Goal: Information Seeking & Learning: Learn about a topic

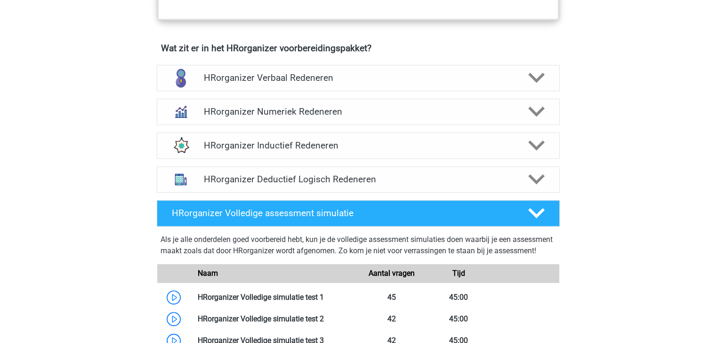
scroll to position [565, 0]
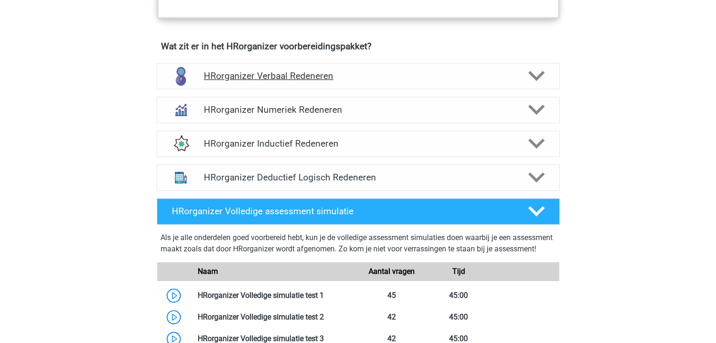
click at [533, 81] on polygon at bounding box center [536, 76] width 16 height 10
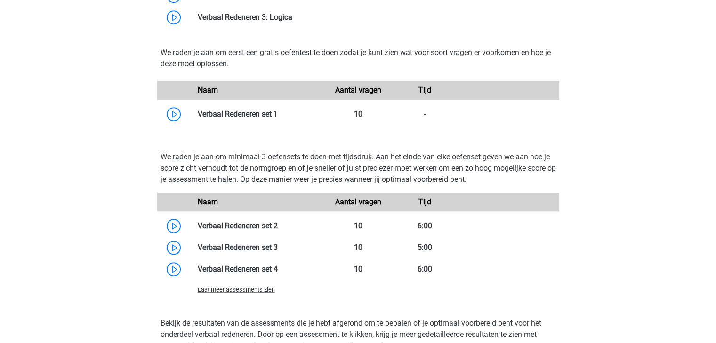
scroll to position [932, 0]
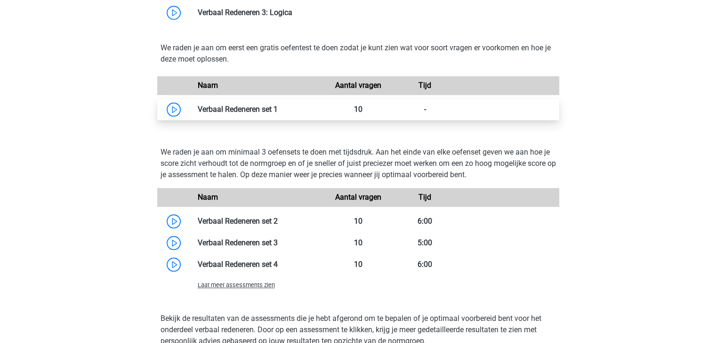
click at [278, 114] on link at bounding box center [278, 109] width 0 height 9
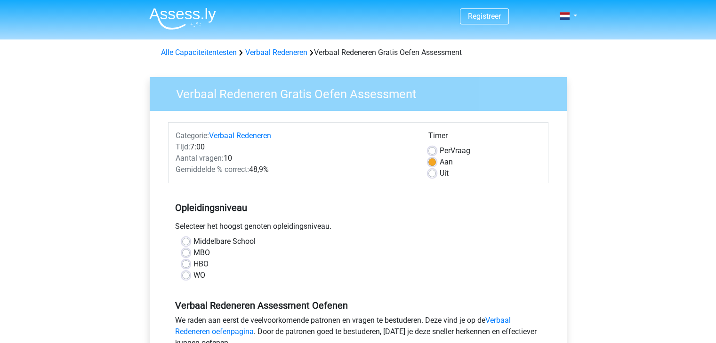
click at [193, 264] on label "HBO" at bounding box center [200, 264] width 15 height 11
click at [188, 264] on input "HBO" at bounding box center [186, 263] width 8 height 9
radio input "true"
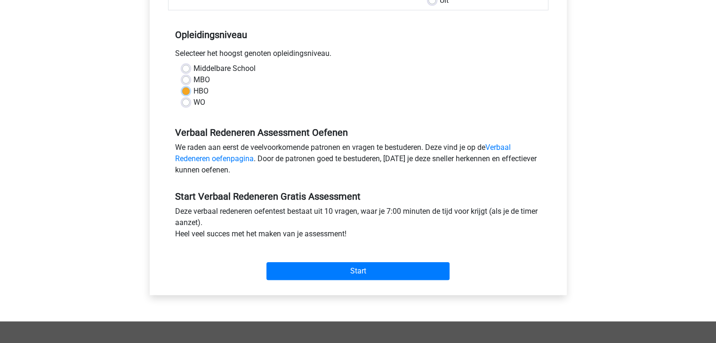
scroll to position [175, 0]
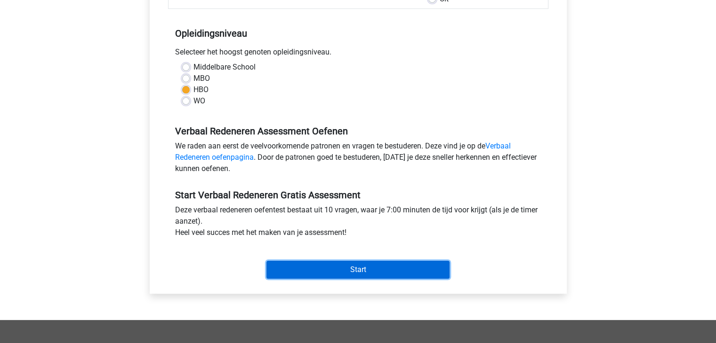
click at [408, 275] on input "Start" at bounding box center [357, 270] width 183 height 18
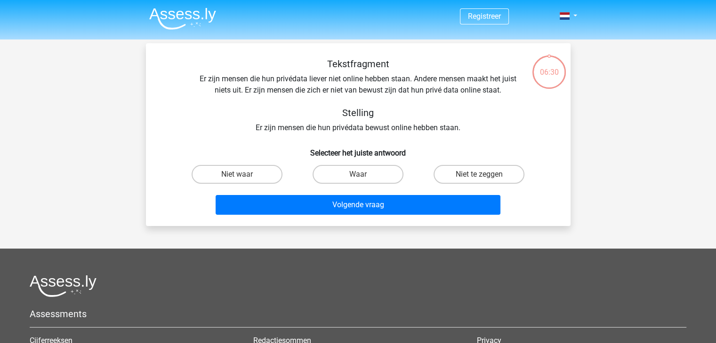
drag, startPoint x: 489, startPoint y: 173, endPoint x: 467, endPoint y: 184, distance: 25.5
click at [489, 173] on label "Niet te zeggen" at bounding box center [478, 174] width 91 height 19
click at [485, 175] on input "Niet te zeggen" at bounding box center [482, 178] width 6 height 6
radio input "true"
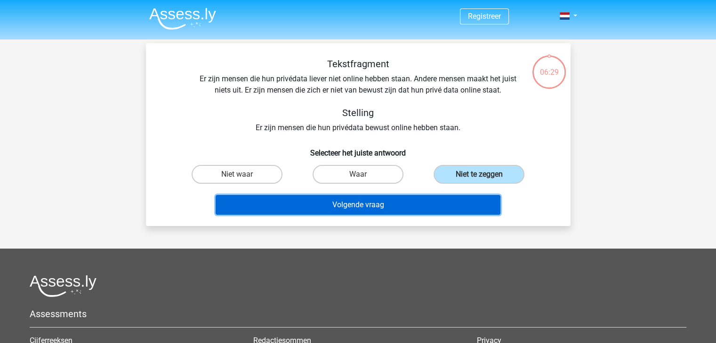
click at [416, 208] on button "Volgende vraag" at bounding box center [357, 205] width 285 height 20
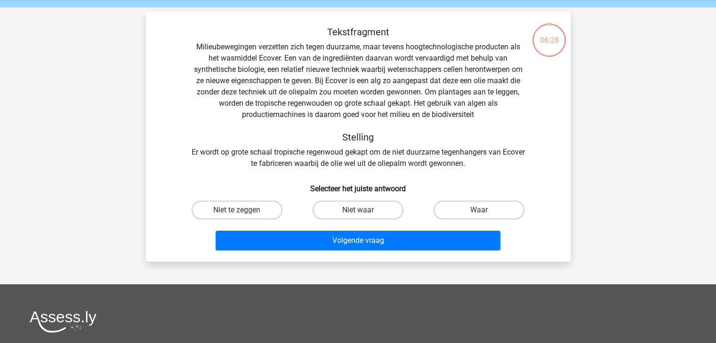
scroll to position [43, 0]
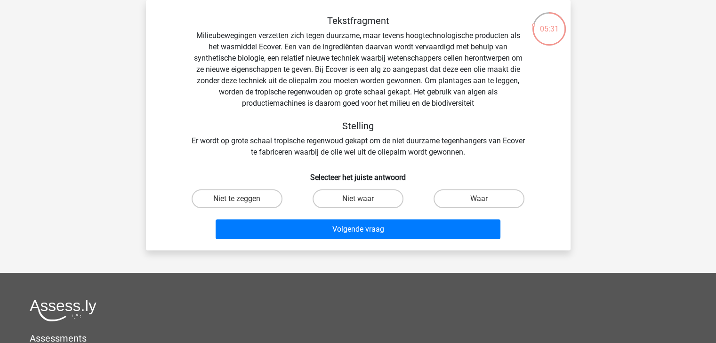
drag, startPoint x: 215, startPoint y: 199, endPoint x: 263, endPoint y: 213, distance: 50.9
click at [214, 200] on label "Niet te zeggen" at bounding box center [236, 199] width 91 height 19
click at [237, 200] on input "Niet te zeggen" at bounding box center [240, 202] width 6 height 6
radio input "true"
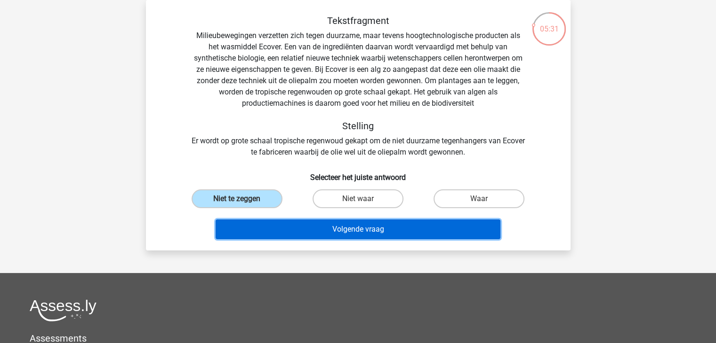
click at [344, 228] on button "Volgende vraag" at bounding box center [357, 230] width 285 height 20
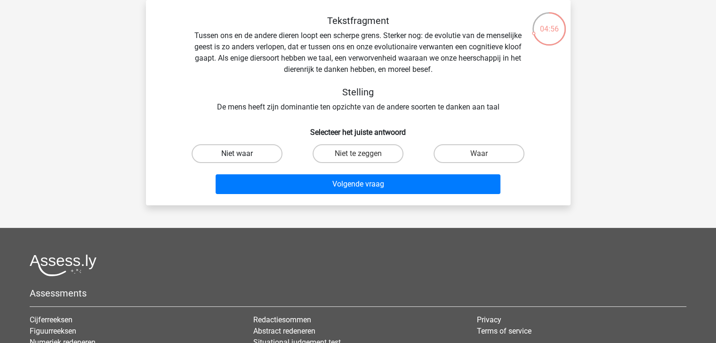
drag, startPoint x: 271, startPoint y: 157, endPoint x: 307, endPoint y: 172, distance: 38.4
click at [271, 157] on label "Niet waar" at bounding box center [236, 153] width 91 height 19
click at [243, 157] on input "Niet waar" at bounding box center [240, 157] width 6 height 6
radio input "true"
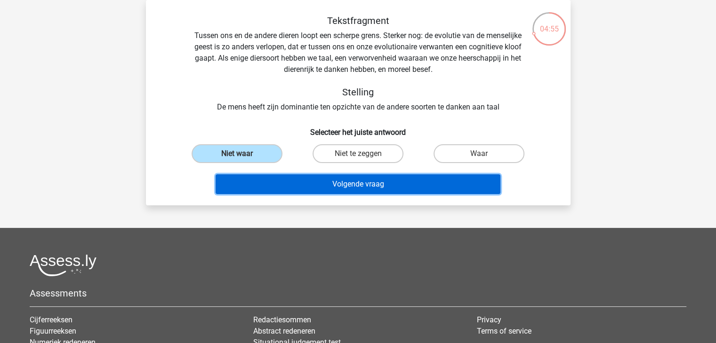
click at [336, 183] on button "Volgende vraag" at bounding box center [357, 185] width 285 height 20
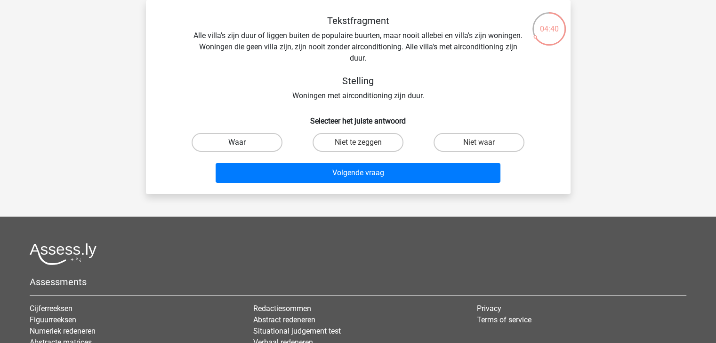
drag, startPoint x: 216, startPoint y: 137, endPoint x: 293, endPoint y: 171, distance: 83.4
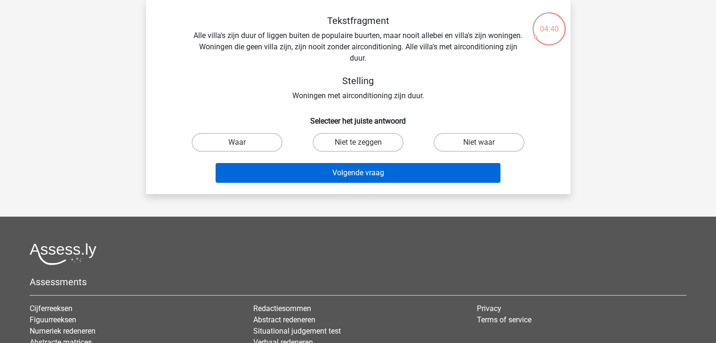
click at [216, 137] on label "Waar" at bounding box center [236, 142] width 91 height 19
click at [237, 143] on input "Waar" at bounding box center [240, 146] width 6 height 6
radio input "true"
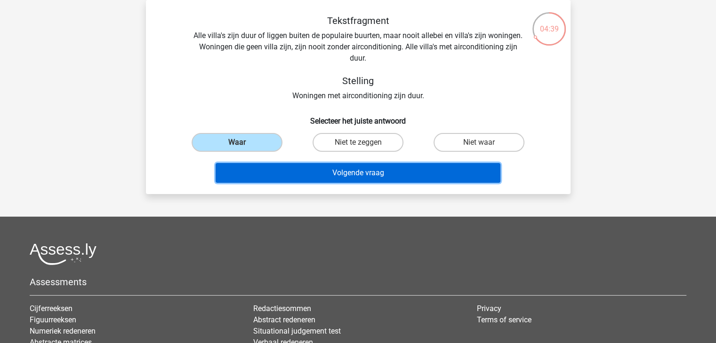
click at [337, 175] on button "Volgende vraag" at bounding box center [357, 173] width 285 height 20
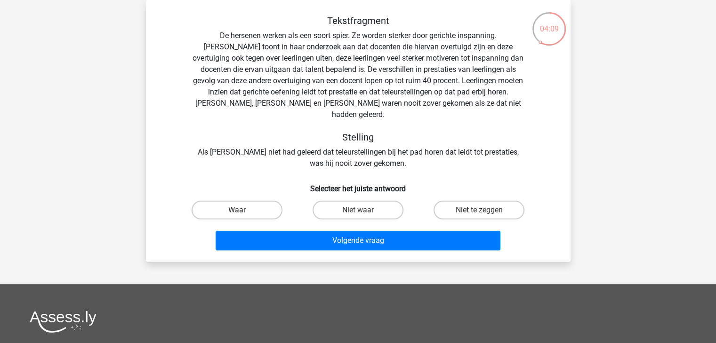
click at [227, 201] on label "Waar" at bounding box center [236, 210] width 91 height 19
click at [237, 210] on input "Waar" at bounding box center [240, 213] width 6 height 6
radio input "true"
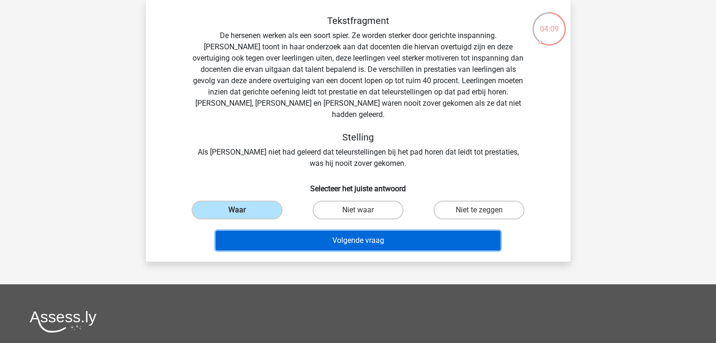
click at [343, 231] on button "Volgende vraag" at bounding box center [357, 241] width 285 height 20
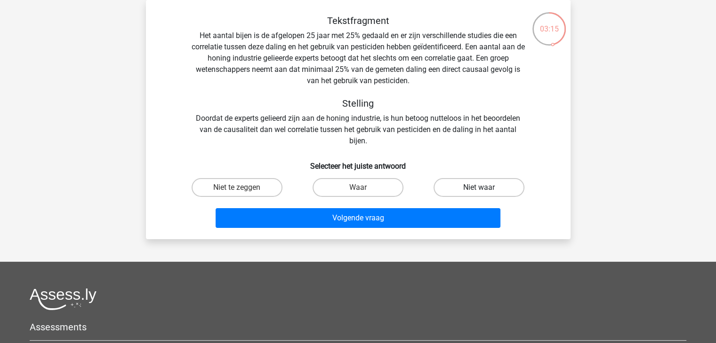
click at [476, 185] on label "Niet waar" at bounding box center [478, 187] width 91 height 19
click at [479, 188] on input "Niet waar" at bounding box center [482, 191] width 6 height 6
radio input "true"
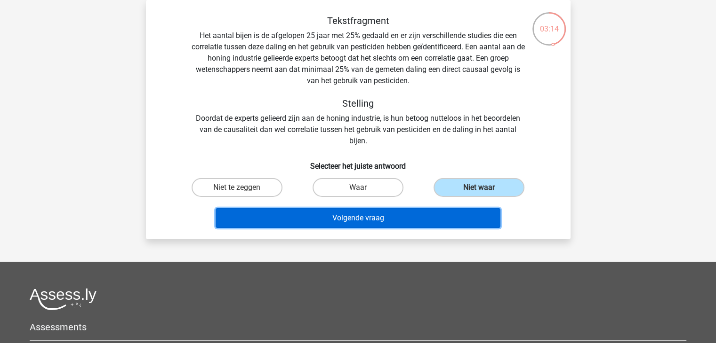
click at [430, 219] on button "Volgende vraag" at bounding box center [357, 218] width 285 height 20
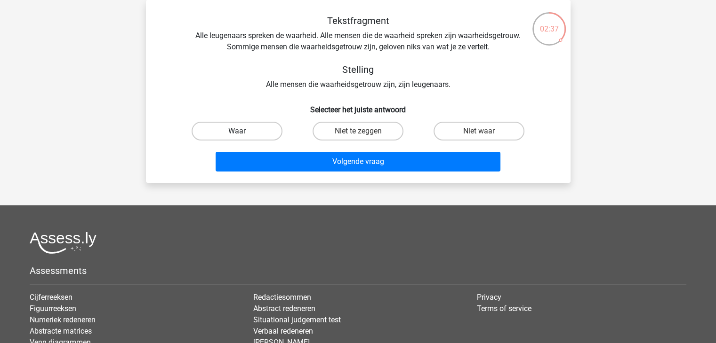
click at [255, 134] on label "Waar" at bounding box center [236, 131] width 91 height 19
click at [243, 134] on input "Waar" at bounding box center [240, 134] width 6 height 6
radio input "true"
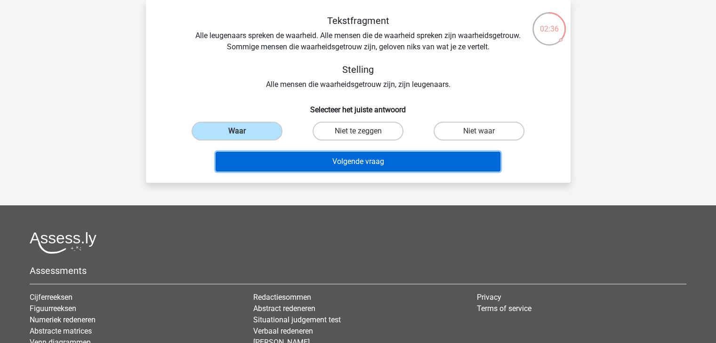
click at [326, 156] on button "Volgende vraag" at bounding box center [357, 162] width 285 height 20
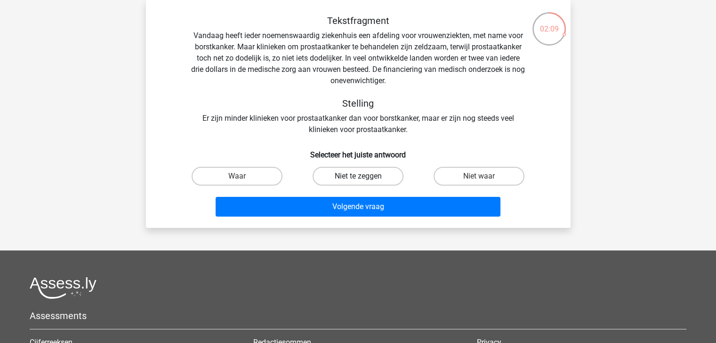
click at [348, 179] on label "Niet te zeggen" at bounding box center [357, 176] width 91 height 19
click at [358, 179] on input "Niet te zeggen" at bounding box center [361, 179] width 6 height 6
radio input "true"
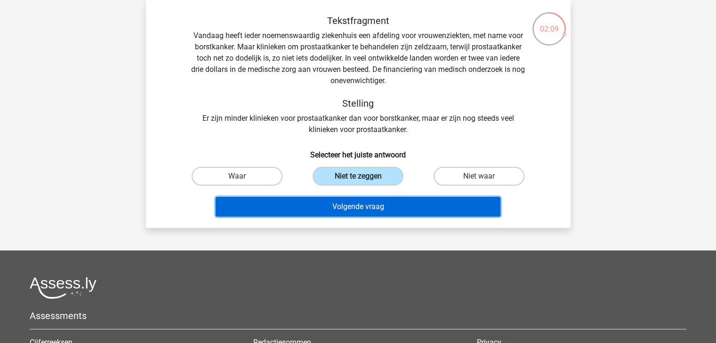
click at [357, 207] on button "Volgende vraag" at bounding box center [357, 207] width 285 height 20
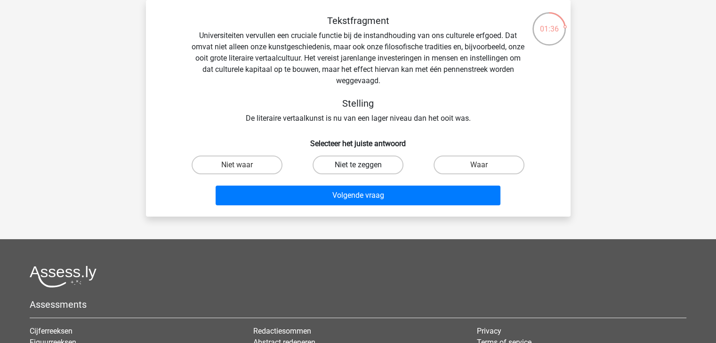
click at [339, 166] on label "Niet te zeggen" at bounding box center [357, 165] width 91 height 19
click at [358, 166] on input "Niet te zeggen" at bounding box center [361, 168] width 6 height 6
radio input "true"
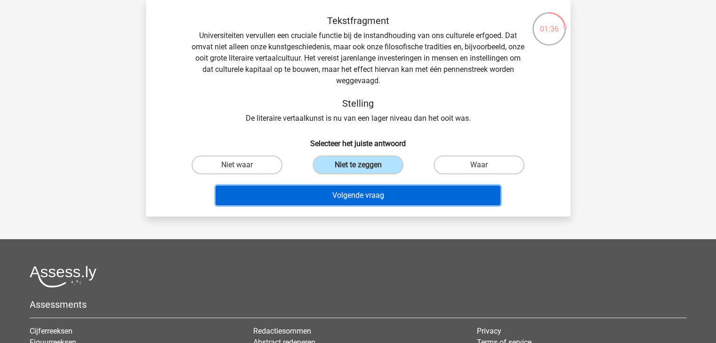
click at [348, 192] on button "Volgende vraag" at bounding box center [357, 196] width 285 height 20
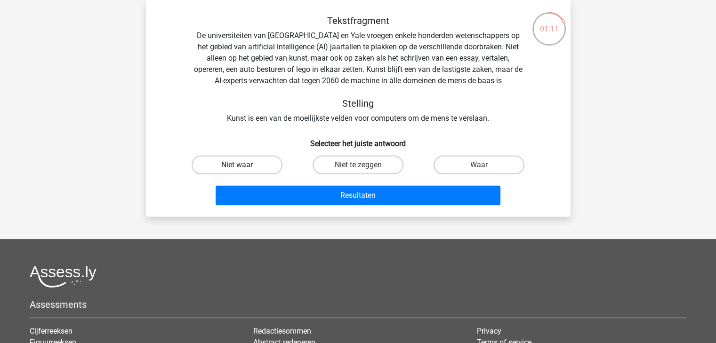
click at [235, 162] on label "Niet waar" at bounding box center [236, 165] width 91 height 19
click at [237, 165] on input "Niet waar" at bounding box center [240, 168] width 6 height 6
radio input "true"
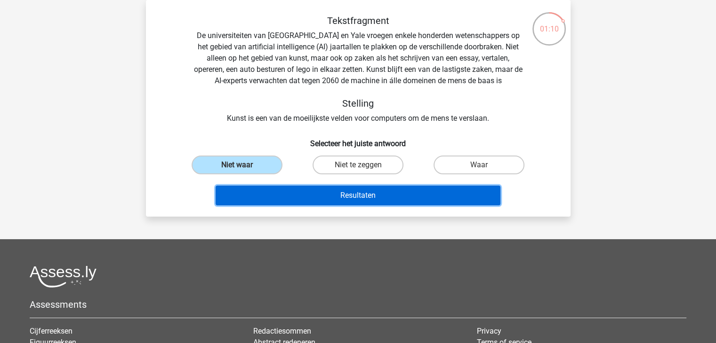
click at [348, 190] on button "Resultaten" at bounding box center [357, 196] width 285 height 20
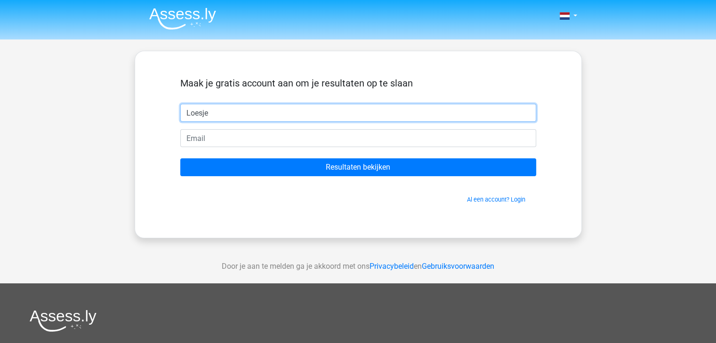
type input "Loesje"
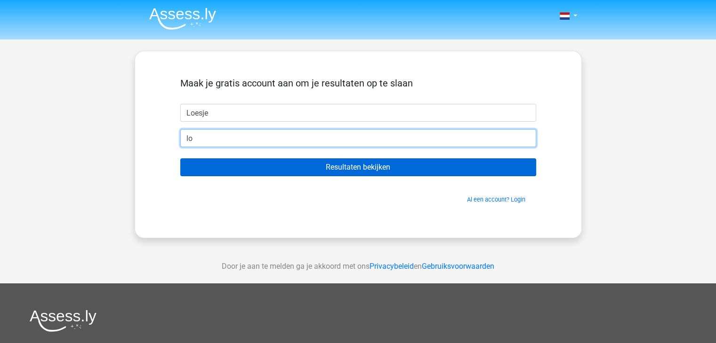
type input "loesjevanhoof@hotmail.com"
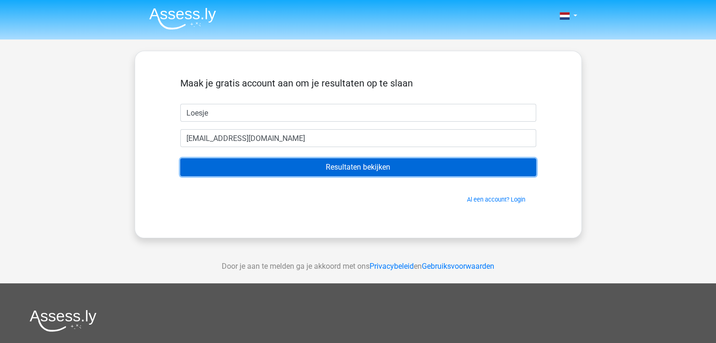
click at [342, 170] on input "Resultaten bekijken" at bounding box center [358, 168] width 356 height 18
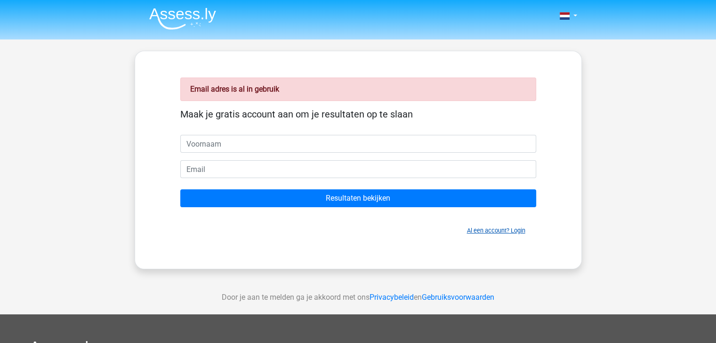
click at [513, 232] on link "Al een account? Login" at bounding box center [496, 230] width 58 height 7
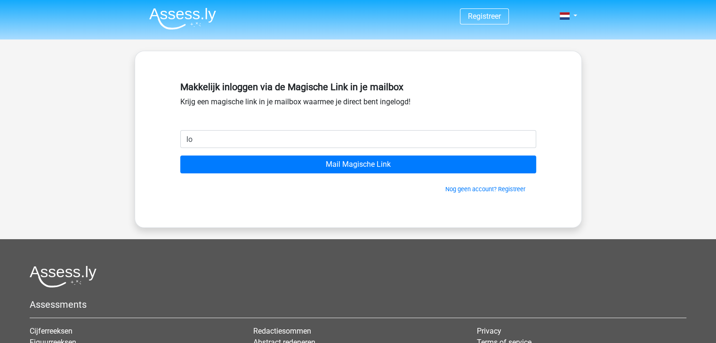
type input "[EMAIL_ADDRESS][DOMAIN_NAME]"
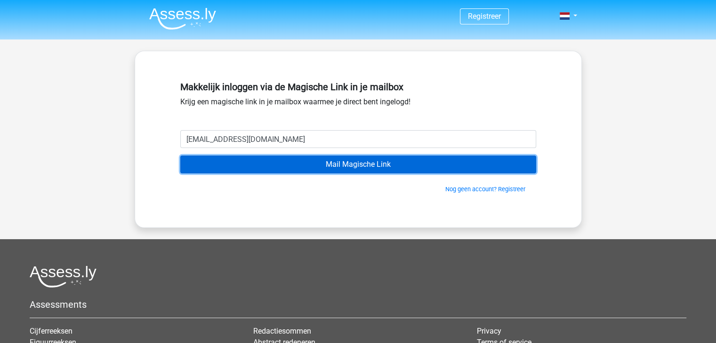
click at [352, 168] on input "Mail Magische Link" at bounding box center [358, 165] width 356 height 18
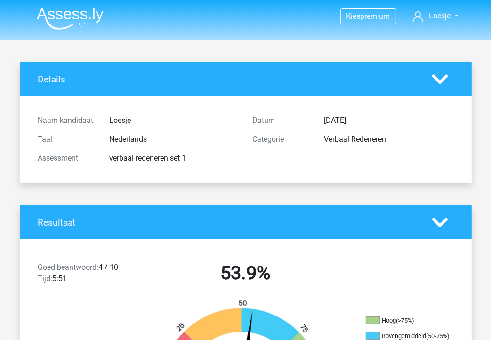
click at [70, 18] on img at bounding box center [70, 19] width 67 height 22
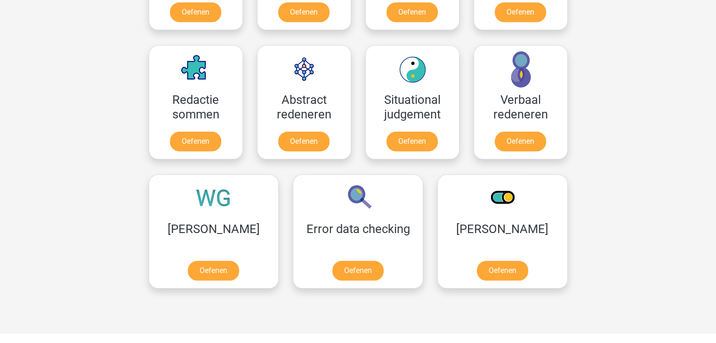
scroll to position [632, 0]
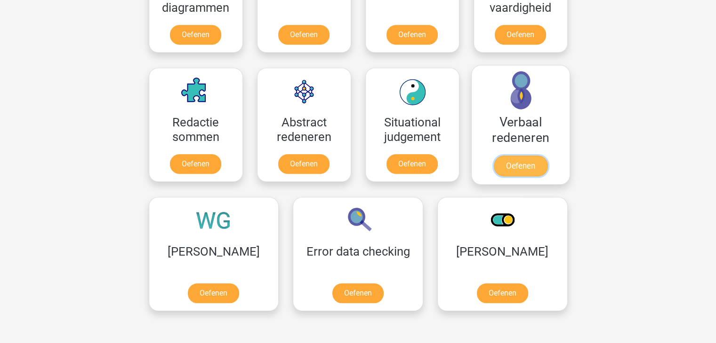
drag, startPoint x: 532, startPoint y: 167, endPoint x: 533, endPoint y: 163, distance: 4.7
click at [490, 167] on link "Oefenen" at bounding box center [520, 166] width 54 height 21
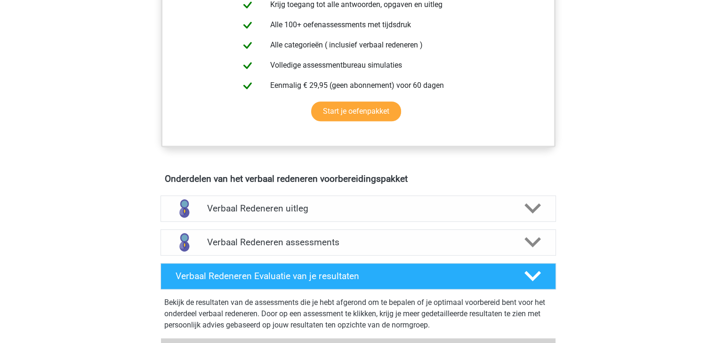
scroll to position [384, 0]
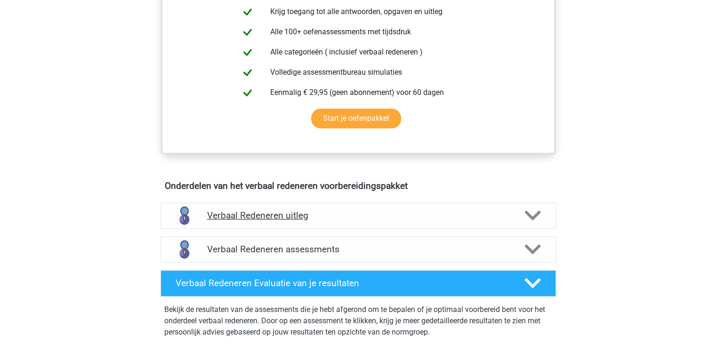
drag, startPoint x: 528, startPoint y: 213, endPoint x: 537, endPoint y: 213, distance: 8.5
click at [529, 213] on polygon at bounding box center [532, 216] width 16 height 10
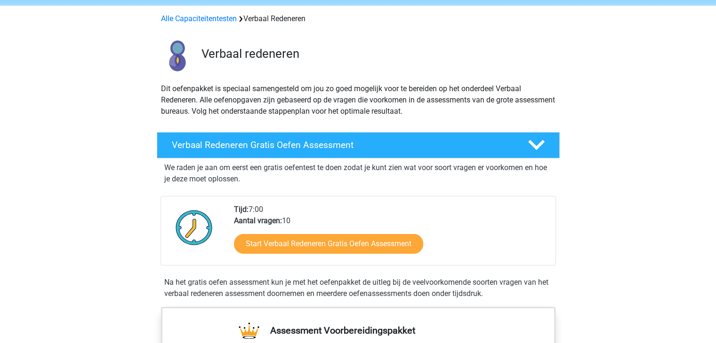
scroll to position [6, 0]
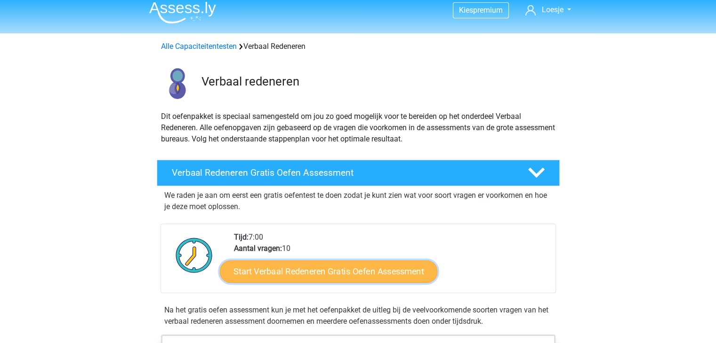
click at [374, 271] on link "Start Verbaal Redeneren Gratis Oefen Assessment" at bounding box center [328, 272] width 217 height 23
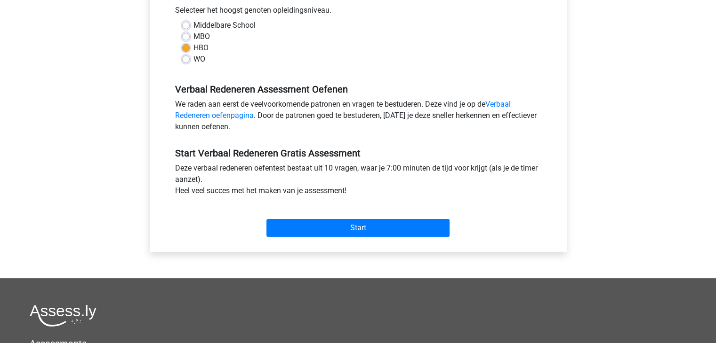
scroll to position [217, 0]
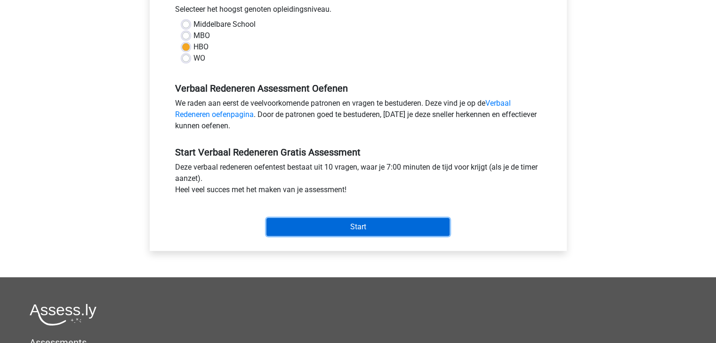
click at [342, 224] on input "Start" at bounding box center [357, 227] width 183 height 18
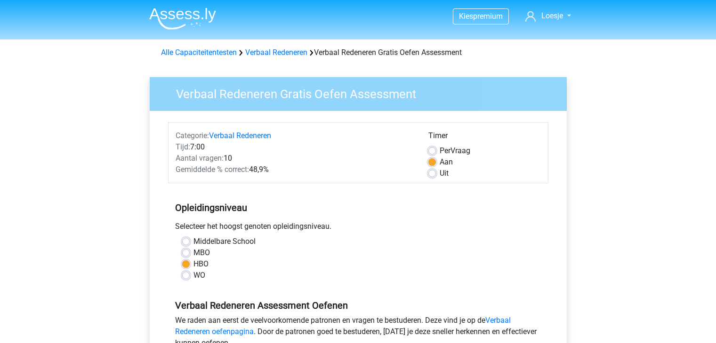
scroll to position [175, 0]
